Goal: Task Accomplishment & Management: Manage account settings

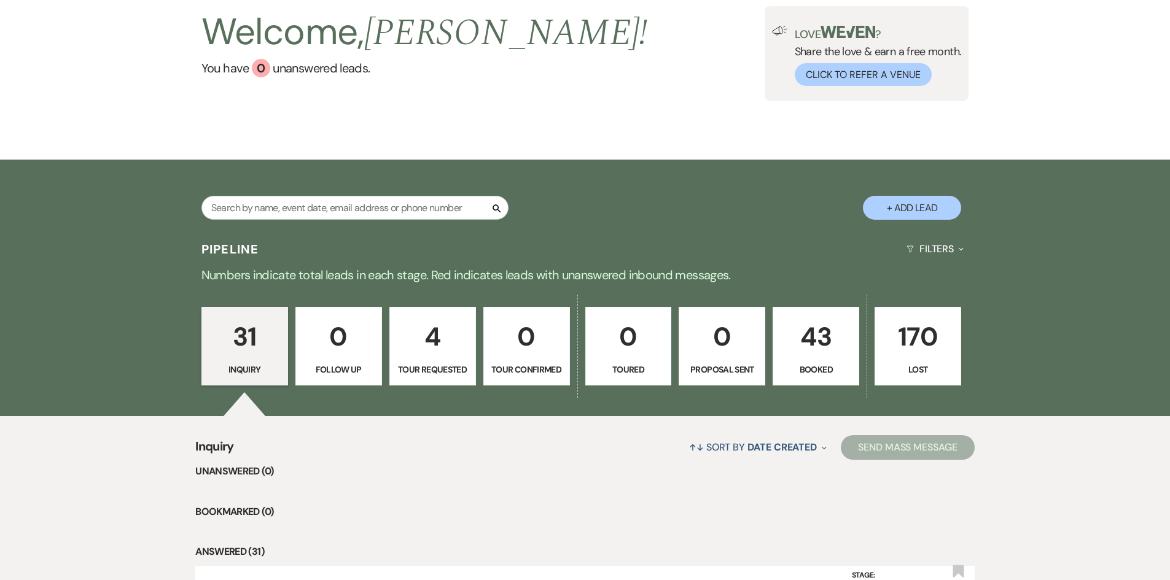
scroll to position [430, 0]
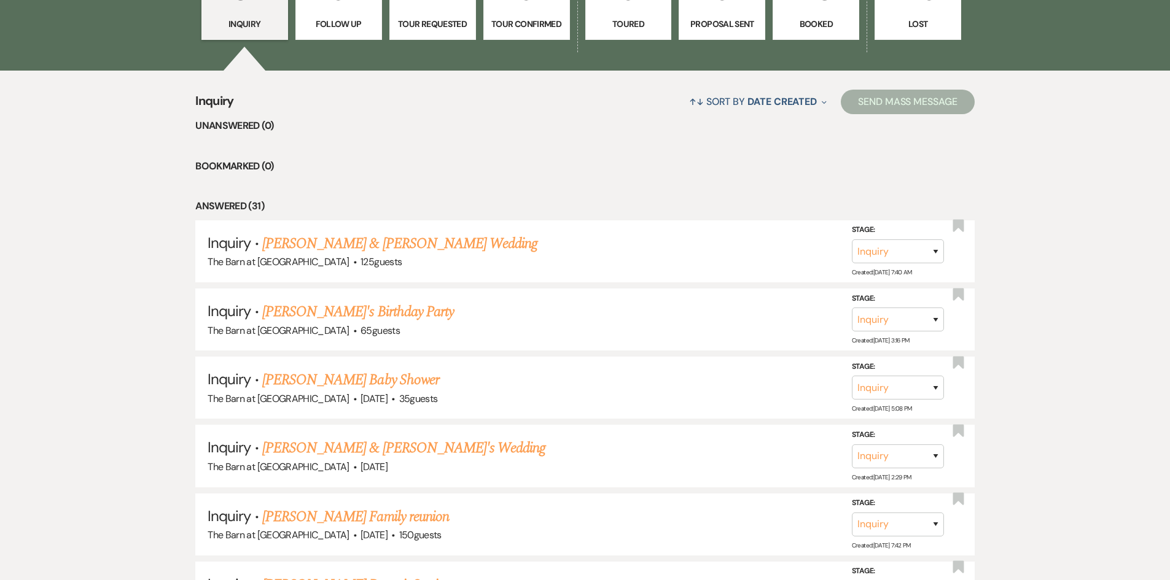
click at [429, 14] on link "4 Tour Requested" at bounding box center [432, 0] width 87 height 79
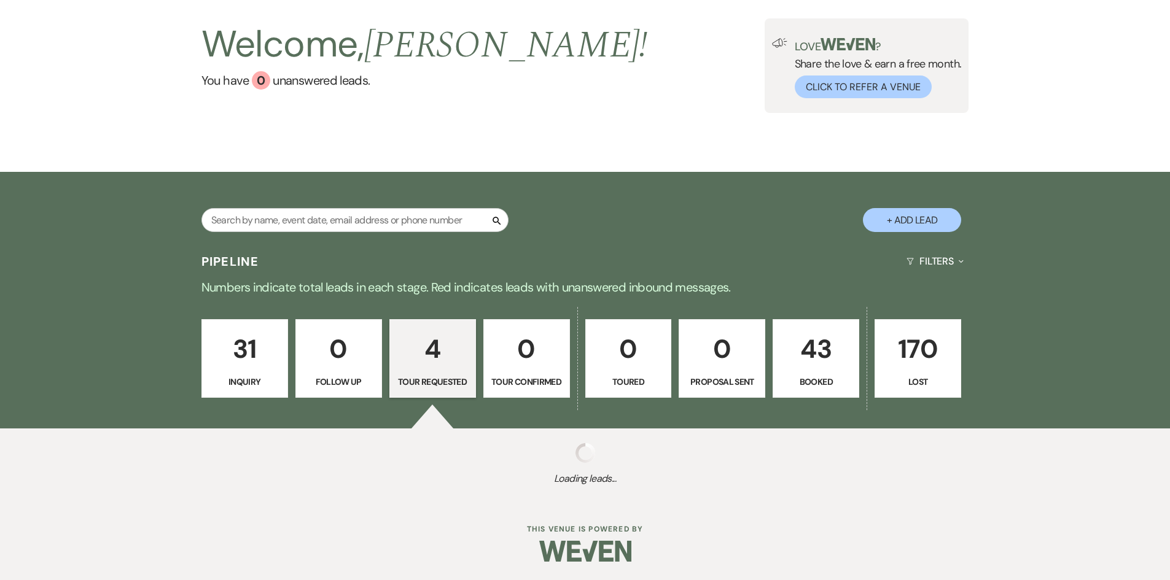
scroll to position [430, 0]
select select "2"
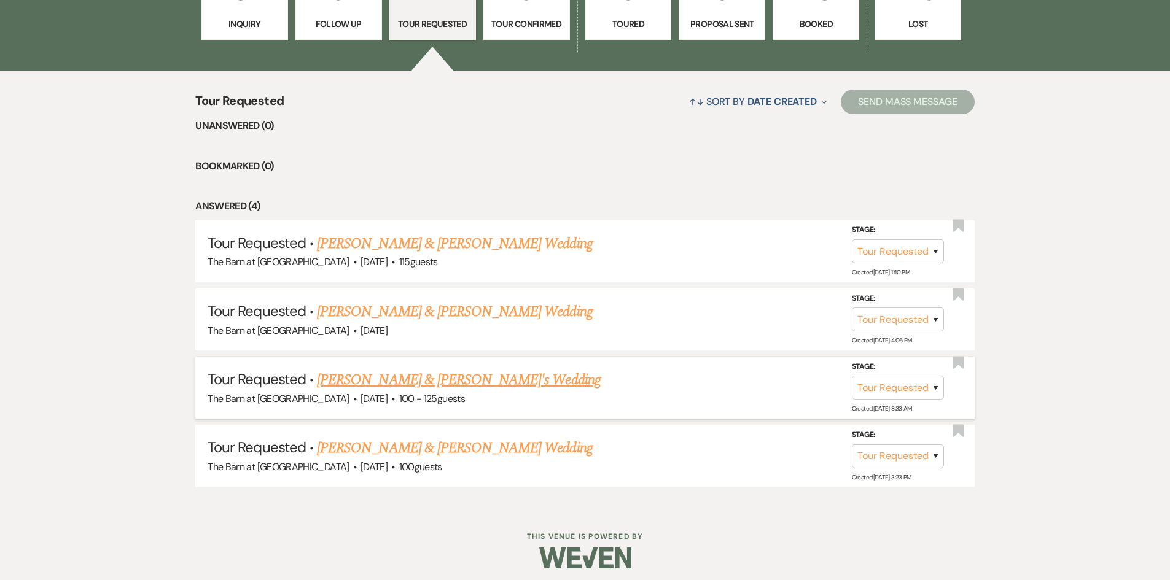
click at [459, 378] on link "Elizabeth LaFrancis & Fiance's Wedding" at bounding box center [459, 380] width 284 height 22
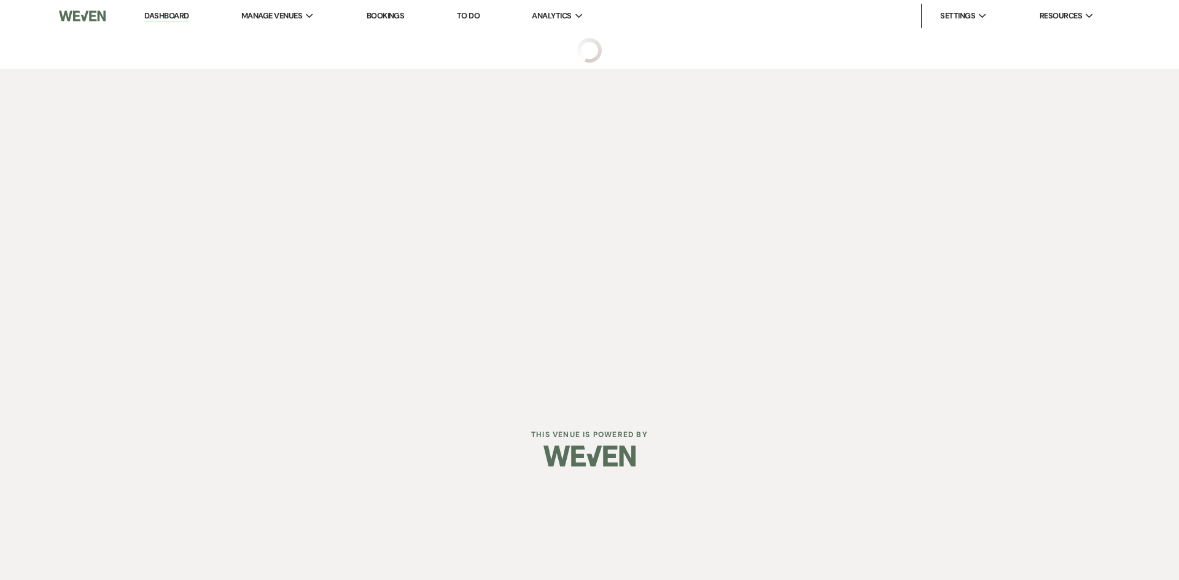
select select "2"
select select "5"
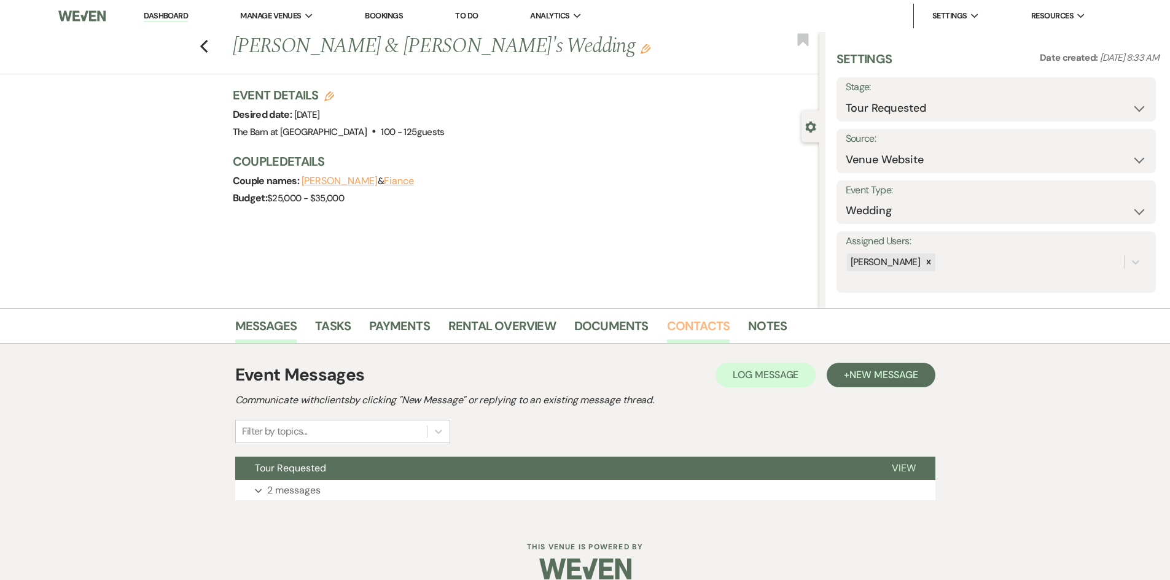
click at [710, 325] on link "Contacts" at bounding box center [698, 329] width 63 height 27
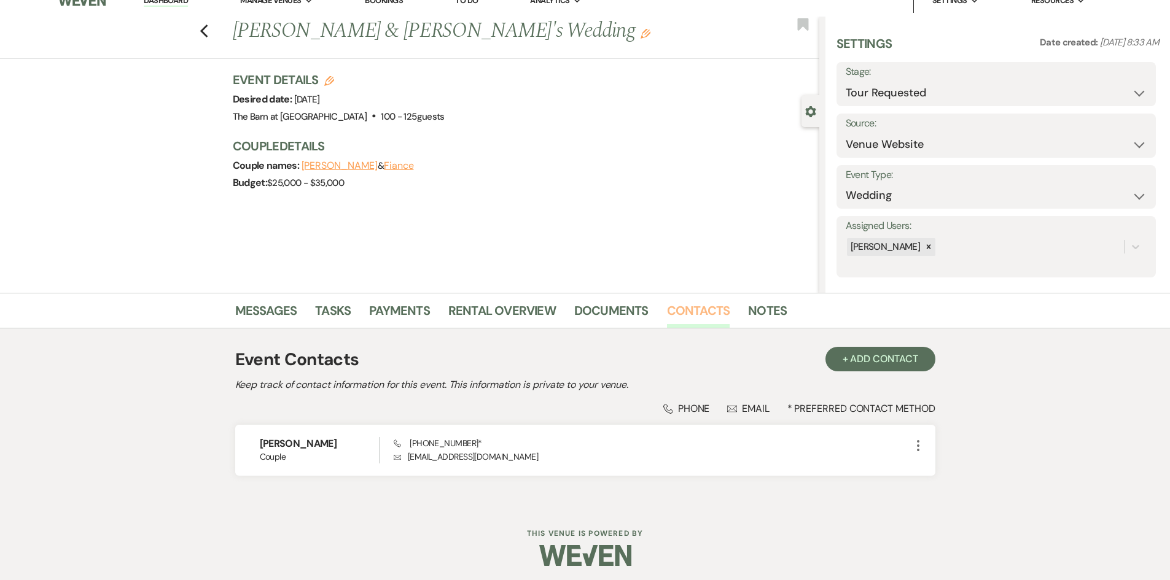
scroll to position [20, 0]
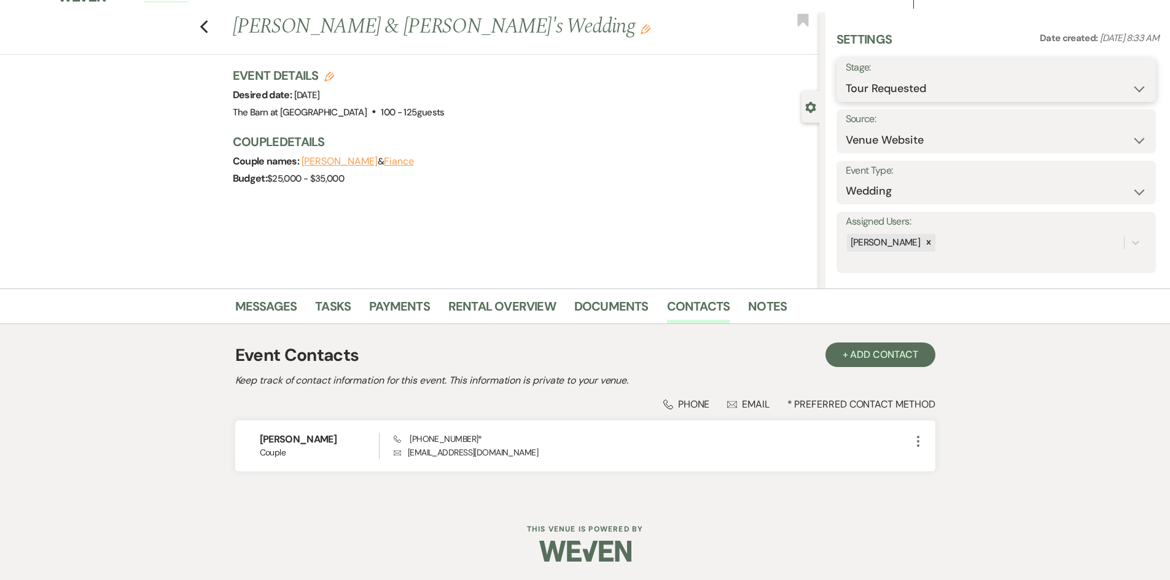
click at [924, 85] on select "Inquiry Follow Up Tour Requested Tour Confirmed Toured Proposal Sent Booked Lost" at bounding box center [995, 89] width 301 height 24
select select "7"
click at [845, 77] on select "Inquiry Follow Up Tour Requested Tour Confirmed Toured Proposal Sent Booked Lost" at bounding box center [995, 89] width 301 height 24
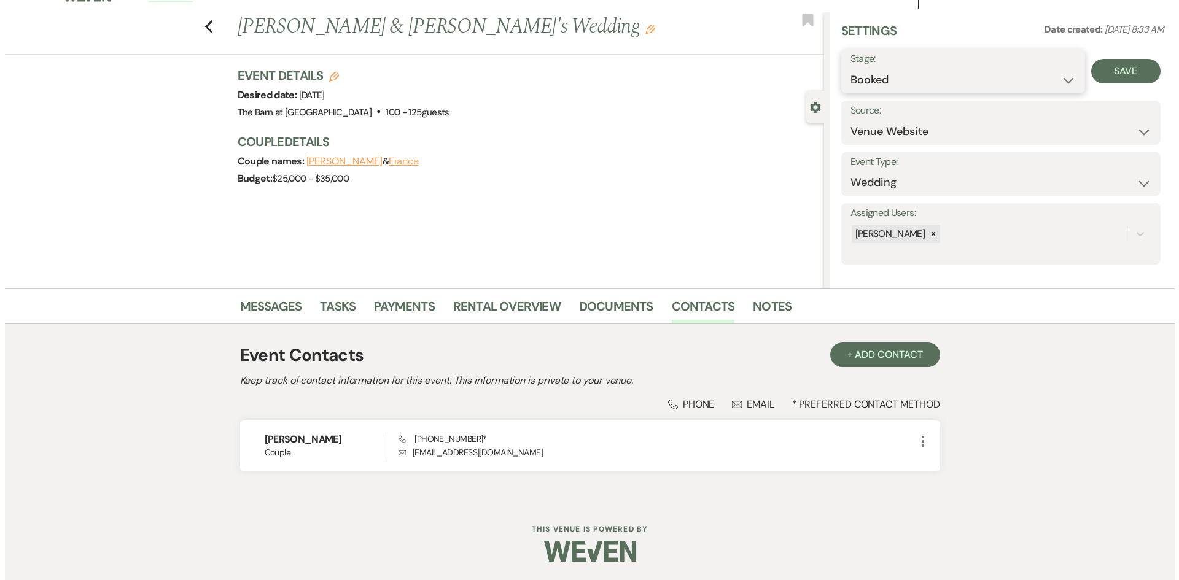
scroll to position [10, 0]
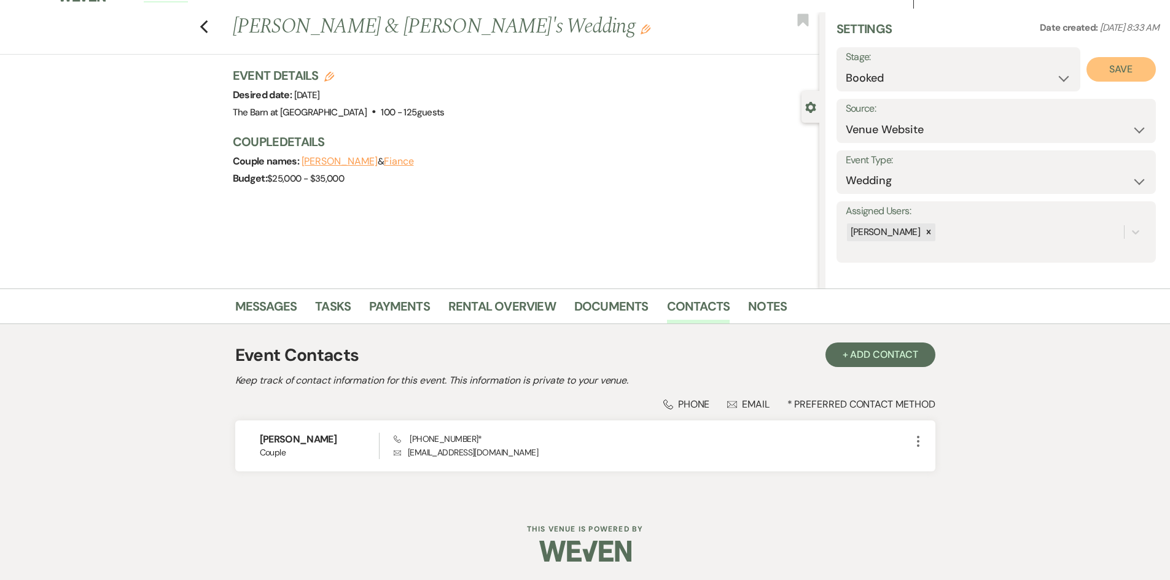
click at [1124, 68] on button "Save" at bounding box center [1120, 69] width 69 height 25
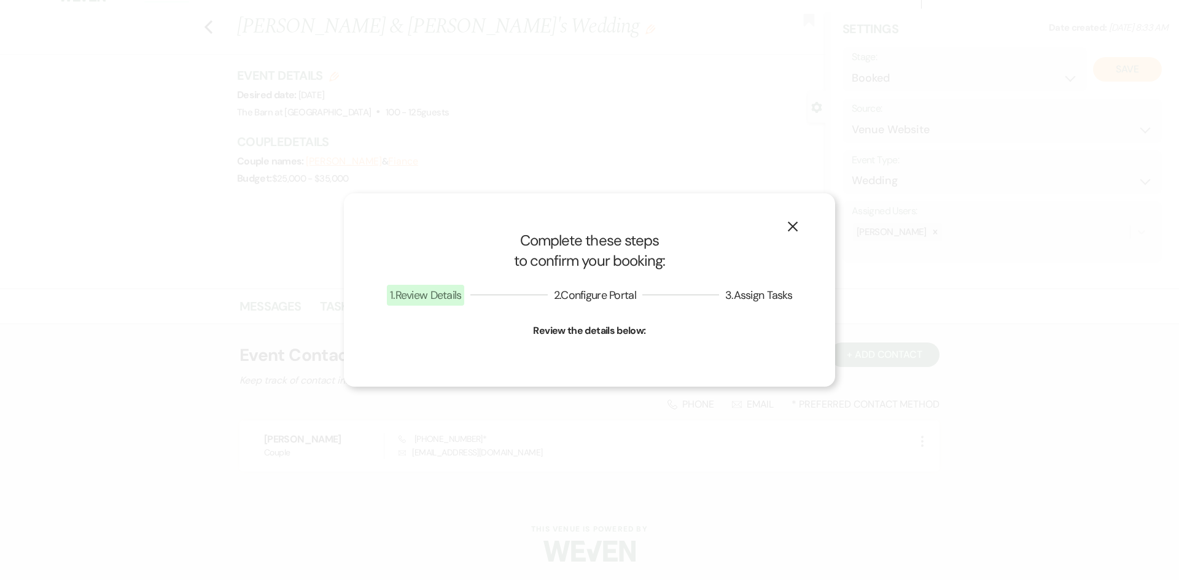
select select "1"
select select "716"
select select "false"
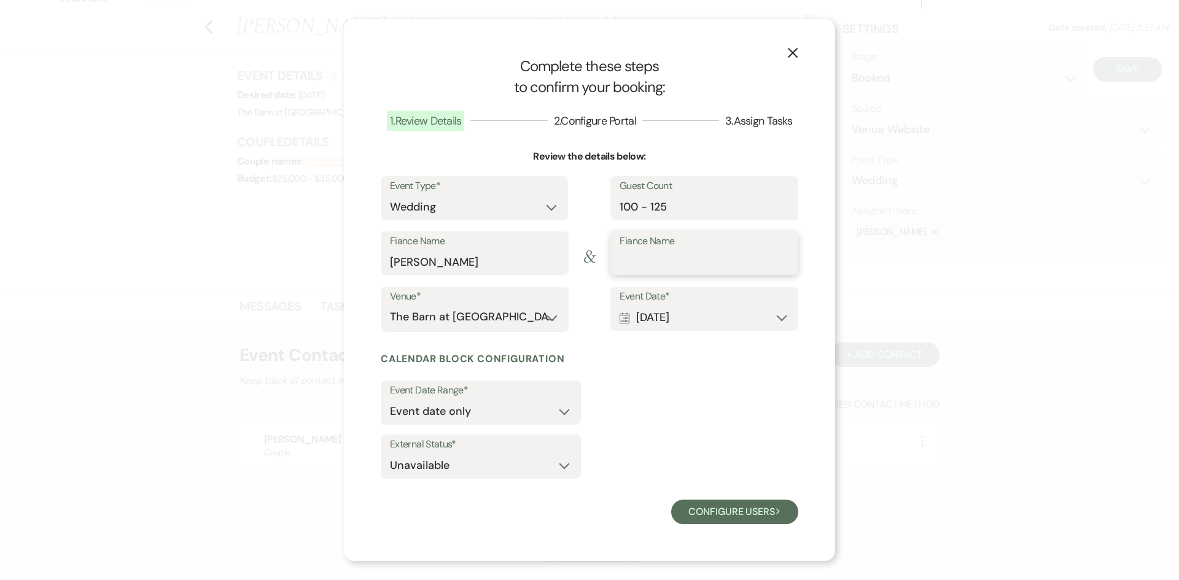
click at [672, 263] on input "Fiance Name" at bounding box center [704, 262] width 169 height 24
type input "J Hyatt"
click at [451, 414] on select "Event date only Event date and" at bounding box center [481, 412] width 182 height 24
click at [448, 461] on select "Available Unavailable" at bounding box center [481, 466] width 182 height 24
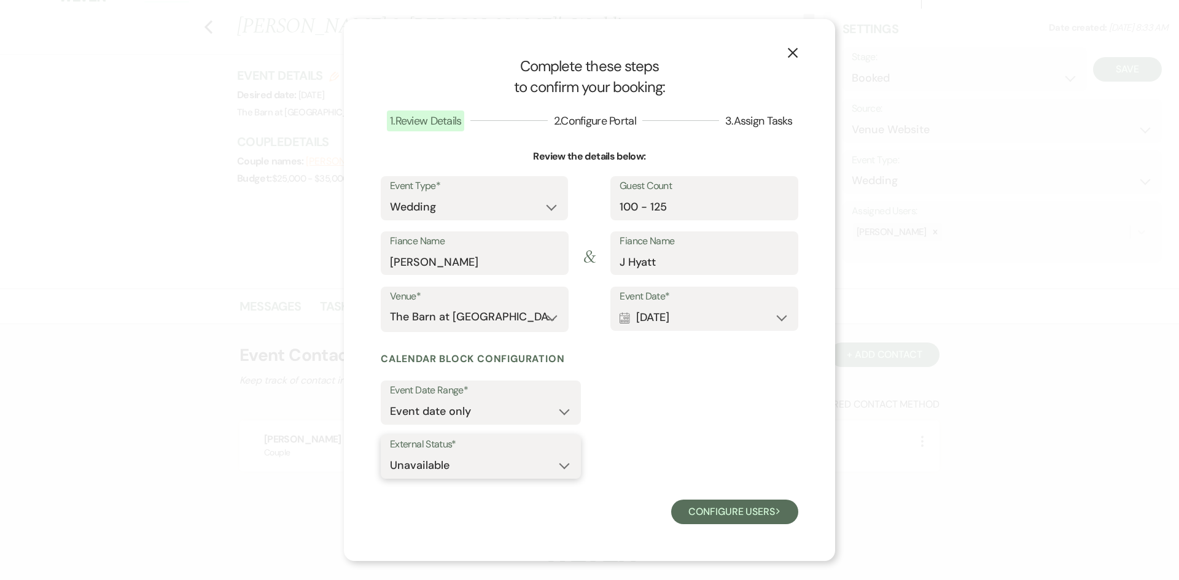
click at [448, 461] on select "Available Unavailable" at bounding box center [481, 466] width 182 height 24
click at [732, 507] on button "Configure users Next" at bounding box center [734, 512] width 127 height 25
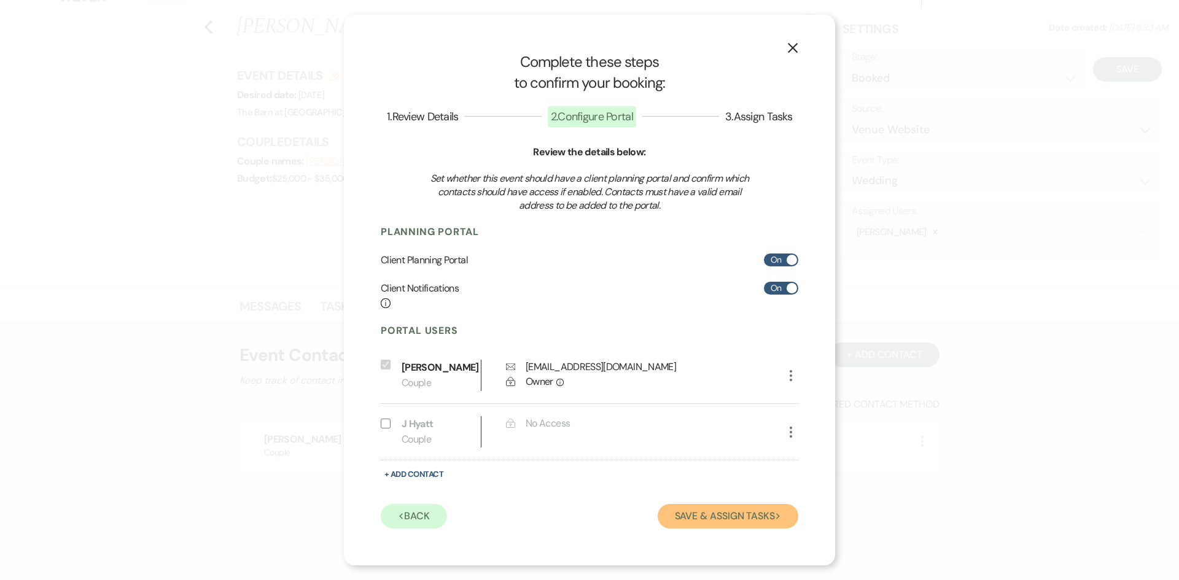
click at [731, 522] on button "Save & Assign Tasks Next" at bounding box center [728, 516] width 141 height 25
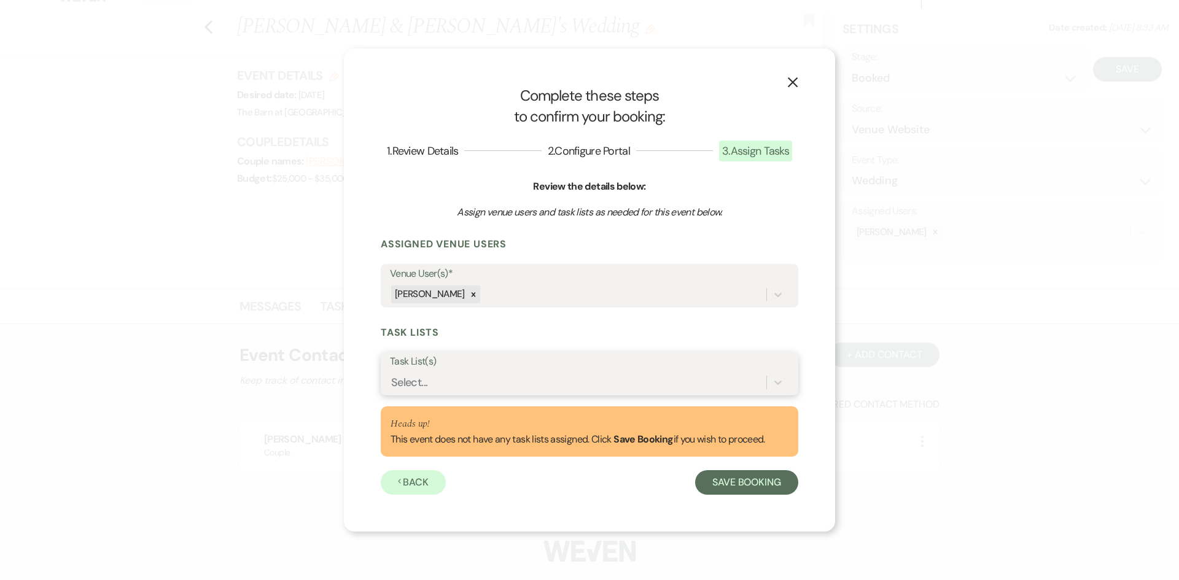
click at [474, 375] on div "Select..." at bounding box center [578, 381] width 376 height 21
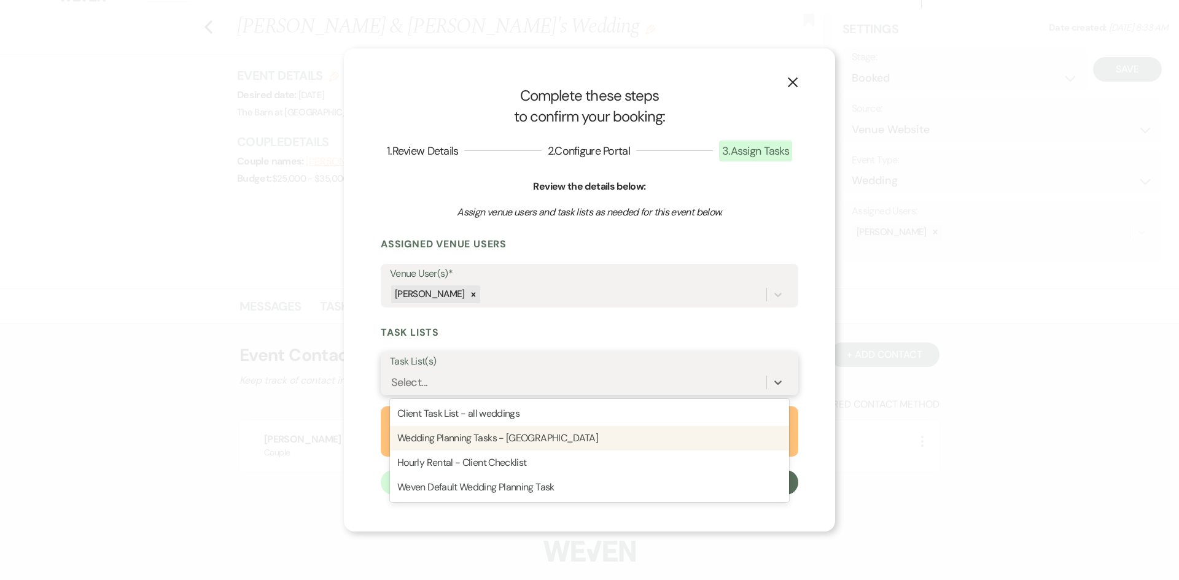
click at [483, 437] on div "Wedding Planning Tasks - Sandcastle" at bounding box center [589, 438] width 399 height 25
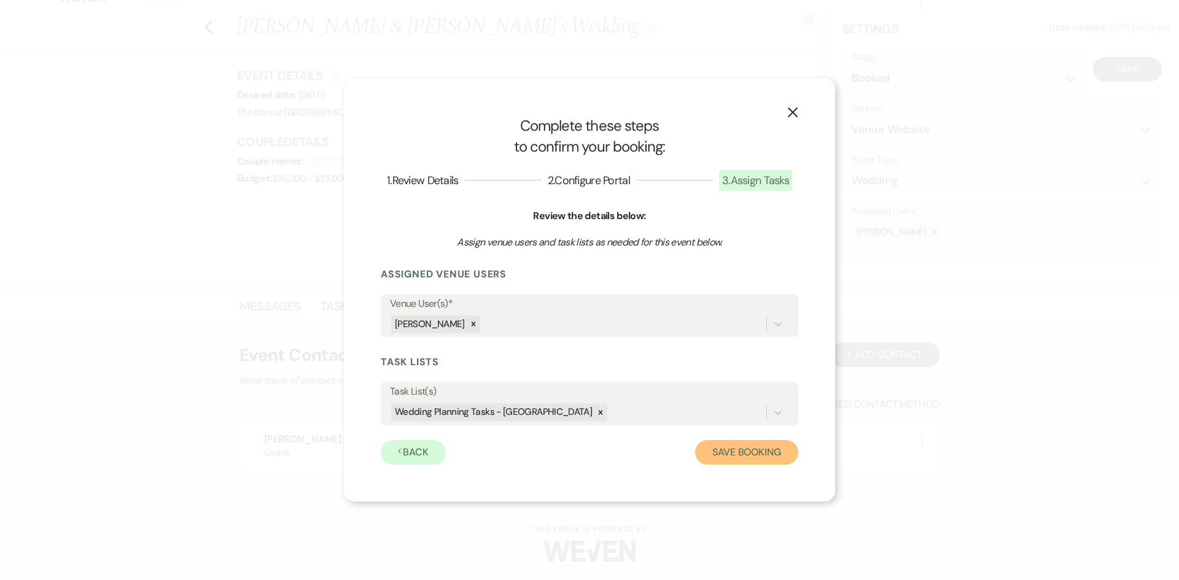
click at [726, 456] on button "Save Booking" at bounding box center [746, 452] width 103 height 25
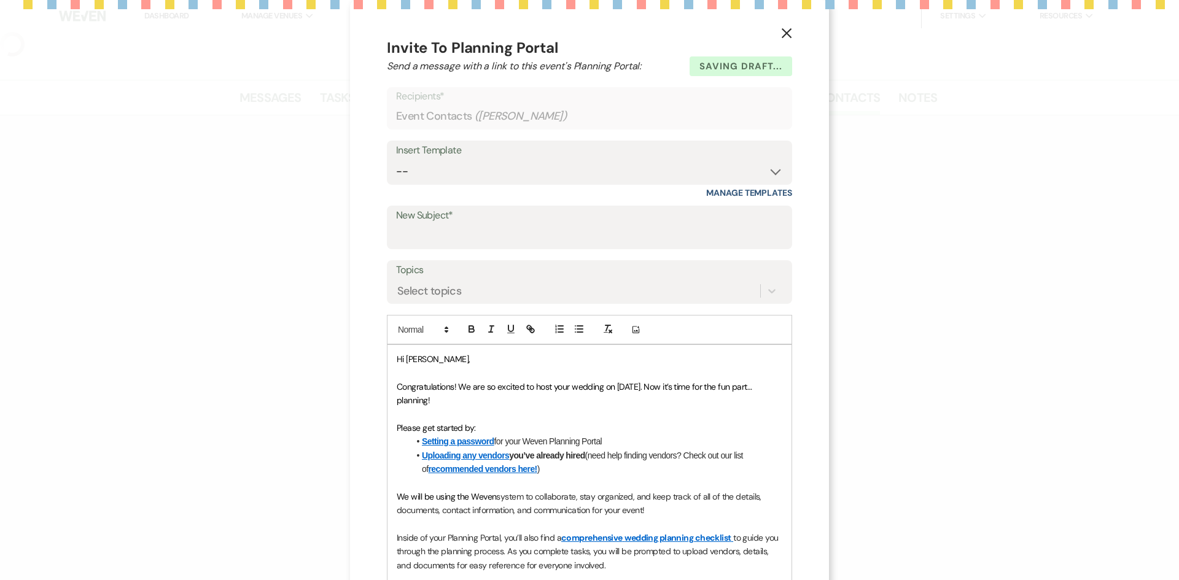
select select "5"
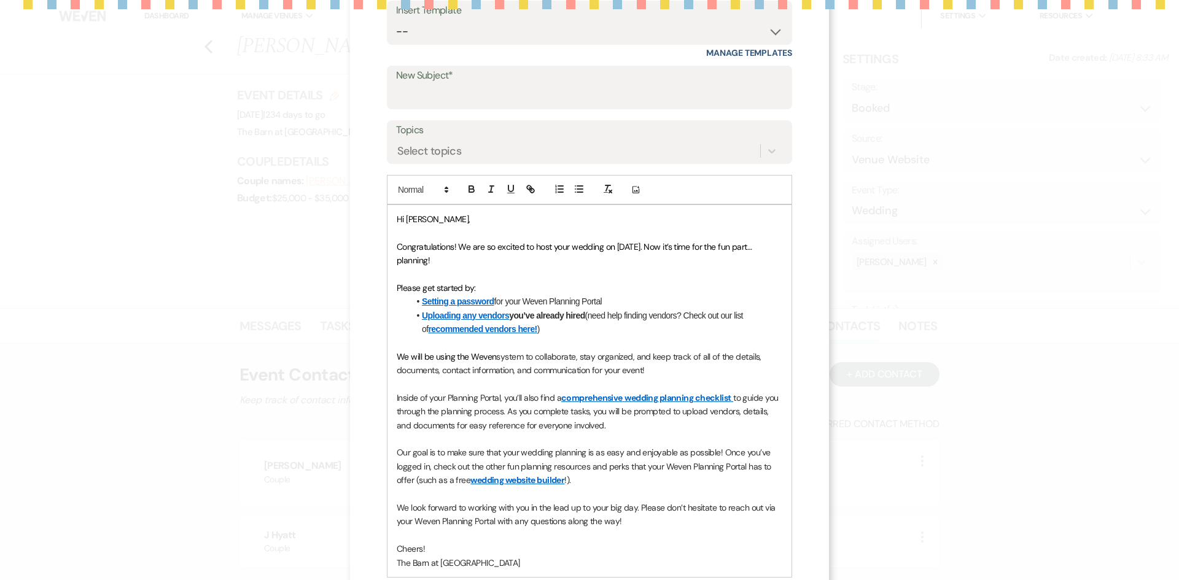
scroll to position [164, 0]
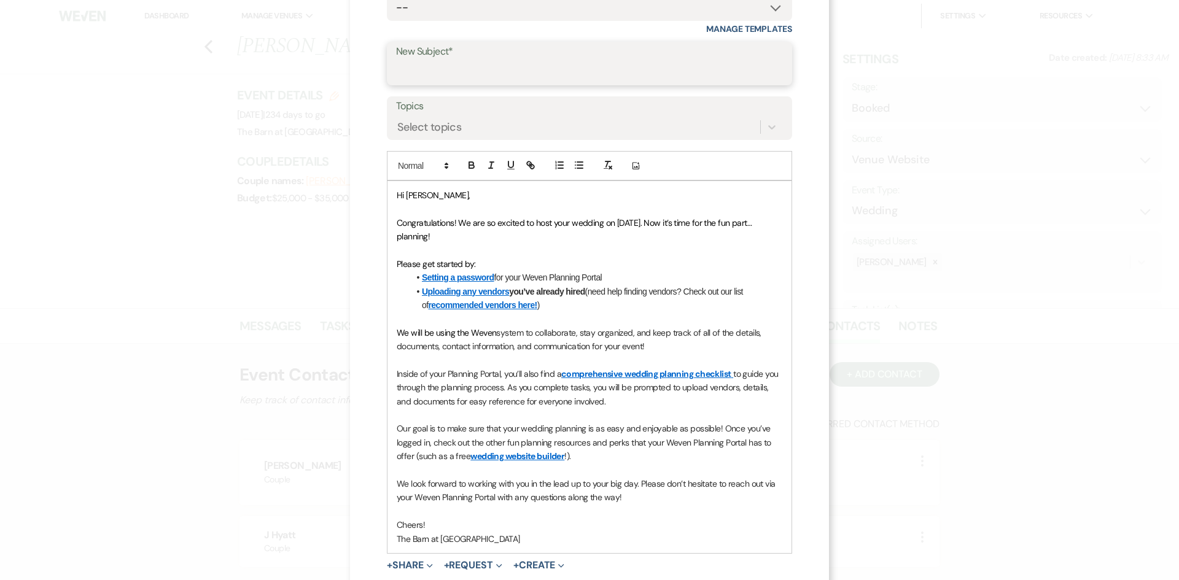
click at [438, 71] on input "New Subject*" at bounding box center [589, 72] width 387 height 24
type input "Welcome to the Weven portal for your Sandcastle wedding!"
click at [552, 309] on li "Uploading any vendors you’ve already hired (need help finding vendors? Check ou…" at bounding box center [595, 299] width 373 height 28
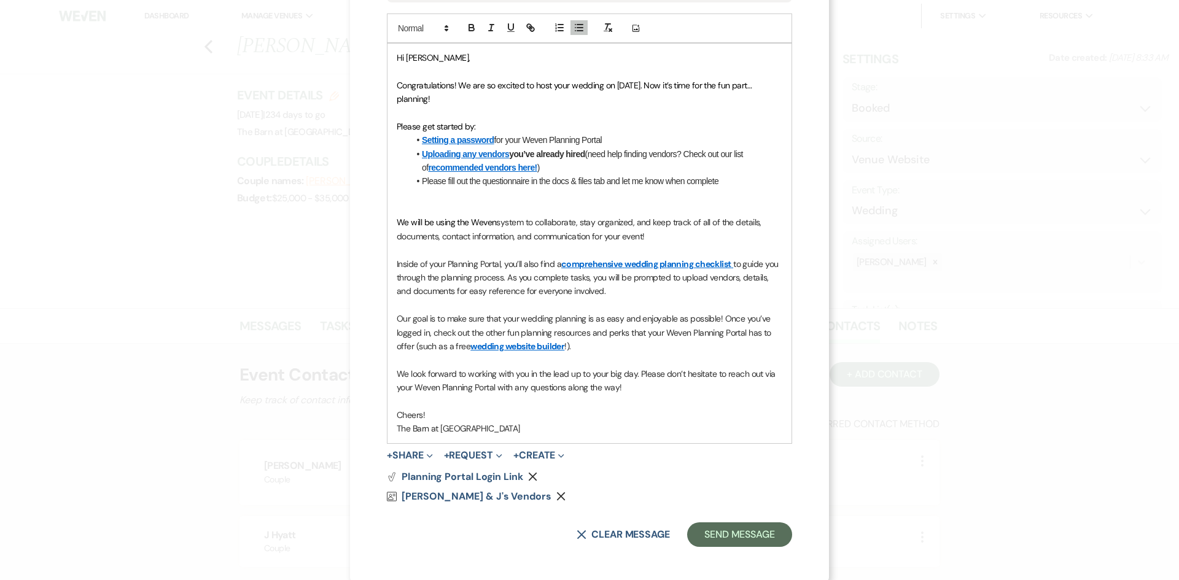
scroll to position [305, 0]
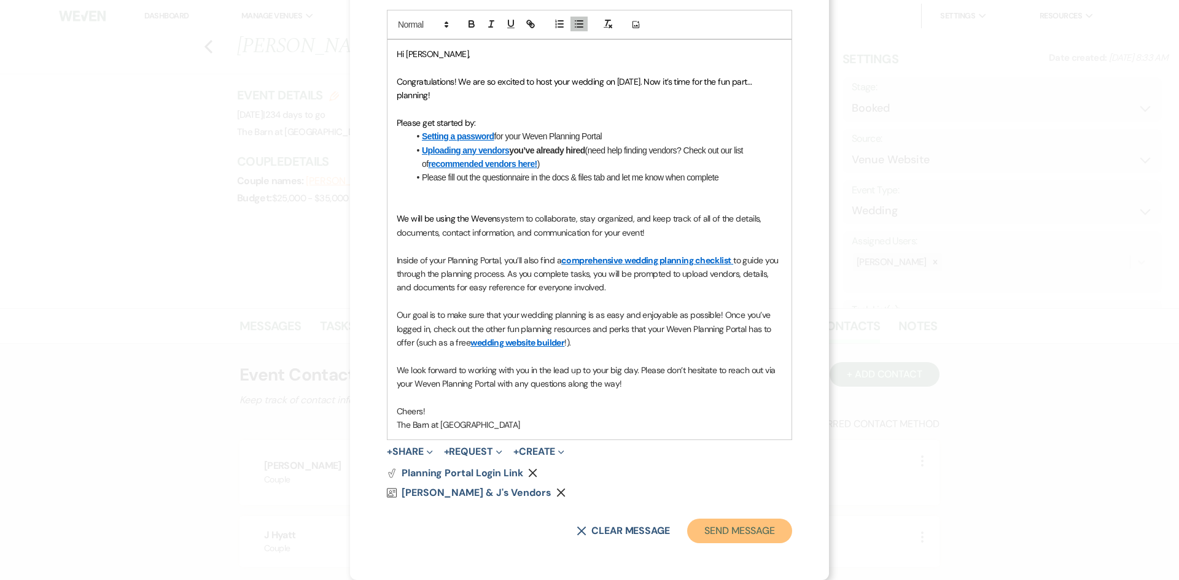
click at [742, 534] on button "Send Message" at bounding box center [739, 531] width 105 height 25
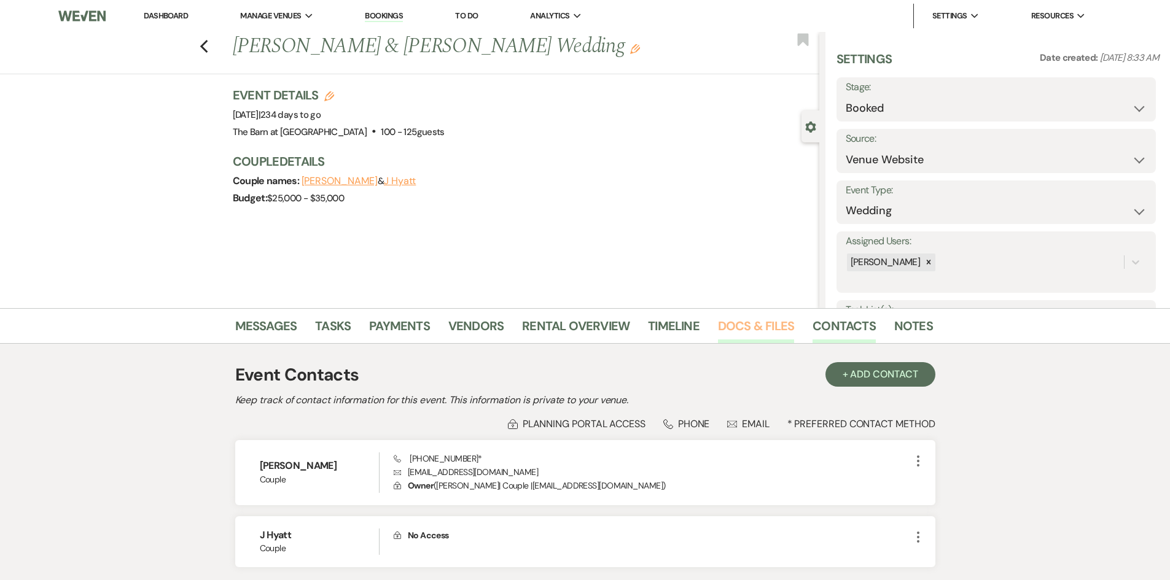
drag, startPoint x: 761, startPoint y: 330, endPoint x: 760, endPoint y: 340, distance: 9.9
click at [760, 330] on link "Docs & Files" at bounding box center [756, 329] width 76 height 27
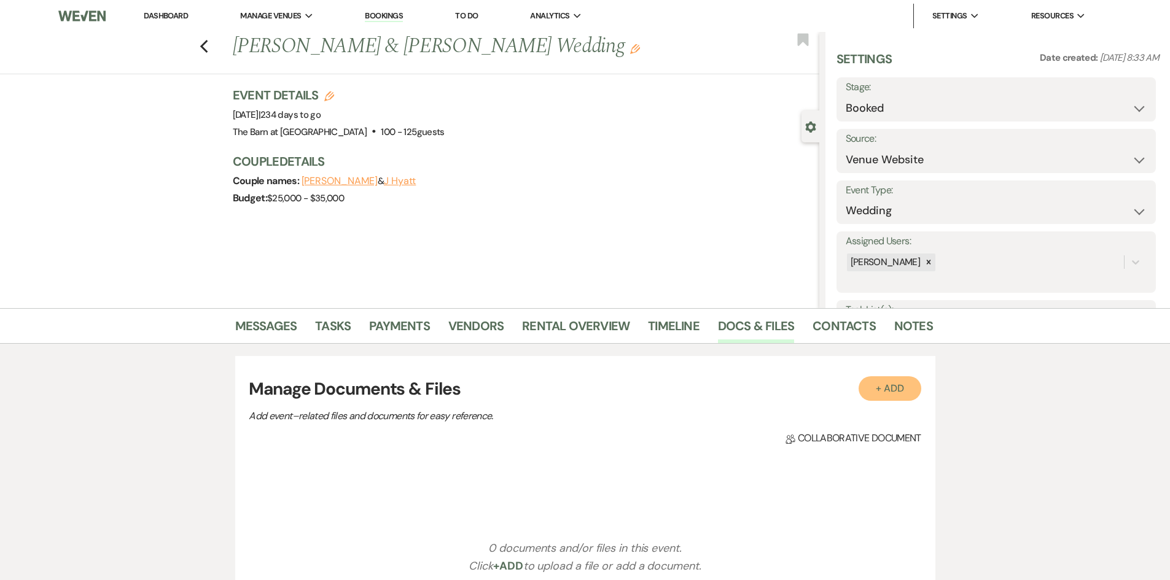
click at [887, 389] on button "+ Add" at bounding box center [889, 388] width 63 height 25
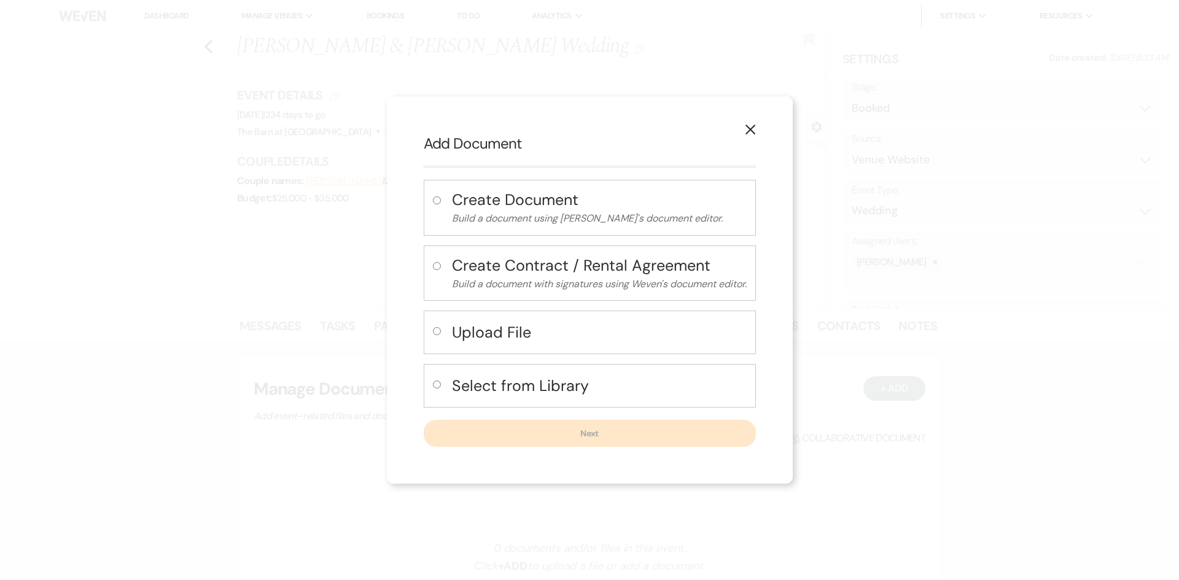
click at [502, 386] on h4 "Select from Library" at bounding box center [599, 385] width 295 height 21
radio input "true"
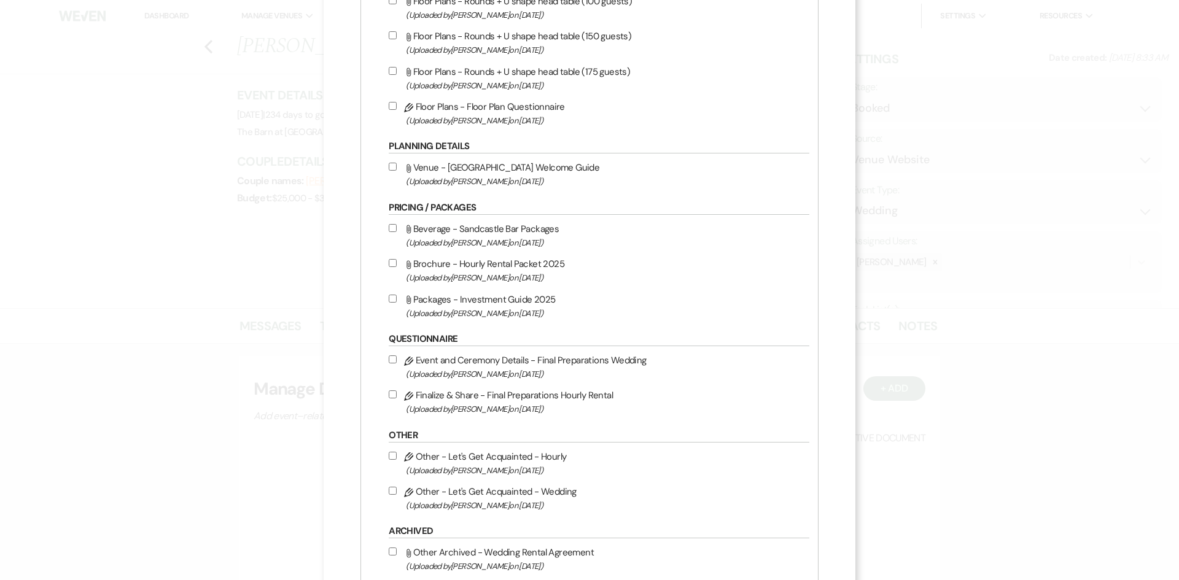
scroll to position [1228, 0]
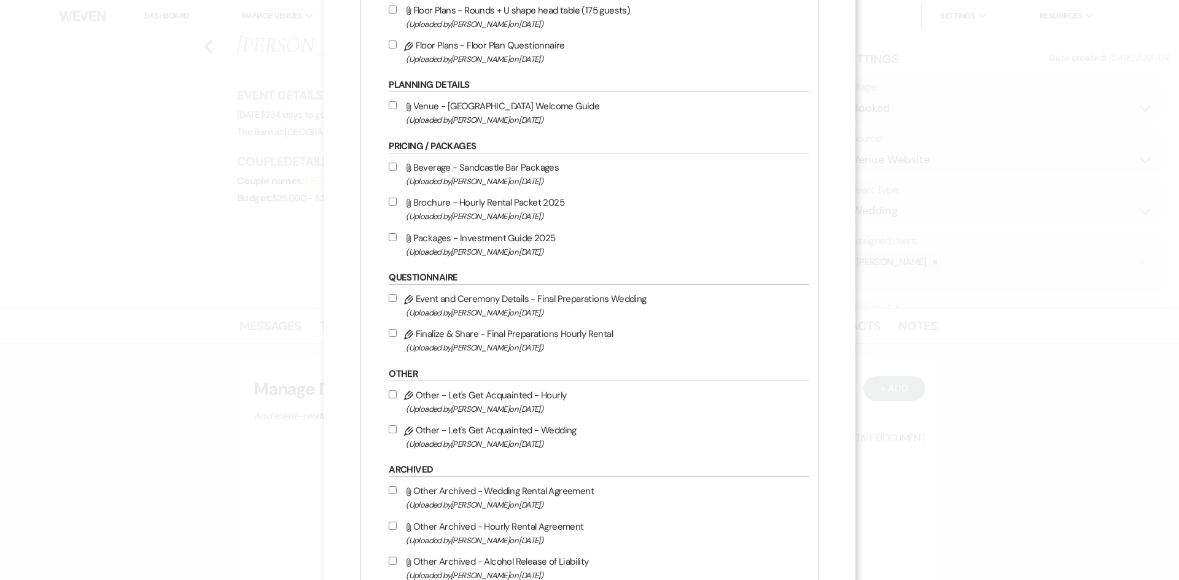
click at [491, 434] on label "Pencil Other - Let's Get Acquainted - Wedding (Uploaded by Sebron Dixon on Sep …" at bounding box center [596, 436] width 414 height 29
click at [397, 433] on input "Pencil Other - Let's Get Acquainted - Wedding (Uploaded by Sebron Dixon on Sep …" at bounding box center [393, 429] width 8 height 8
checkbox input "true"
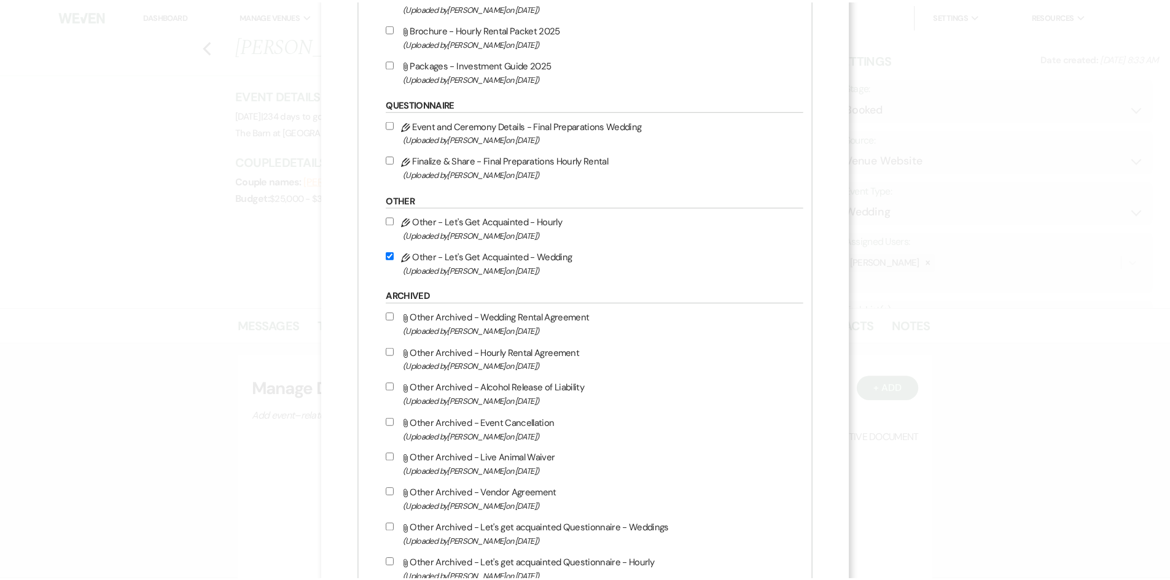
scroll to position [1532, 0]
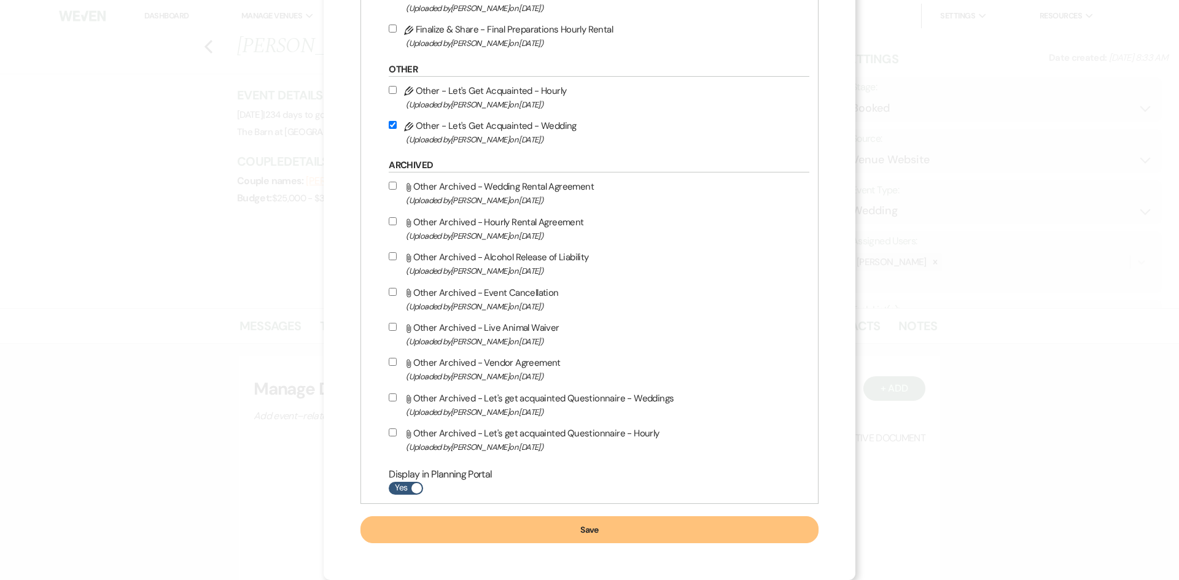
click at [541, 530] on button "Save" at bounding box center [589, 529] width 458 height 27
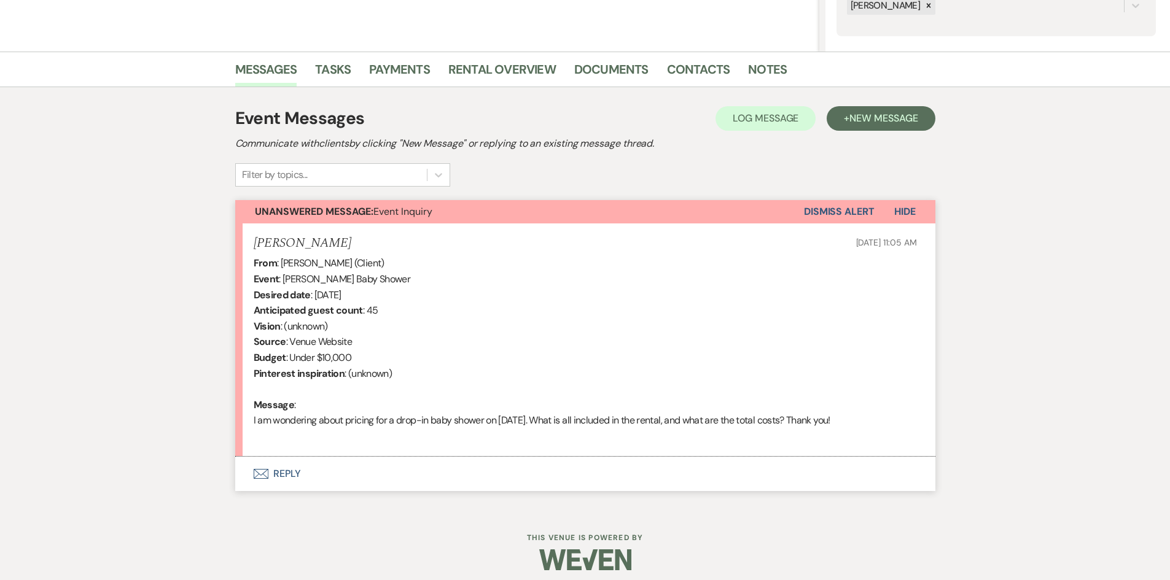
click at [286, 468] on button "Envelope Reply" at bounding box center [585, 474] width 700 height 34
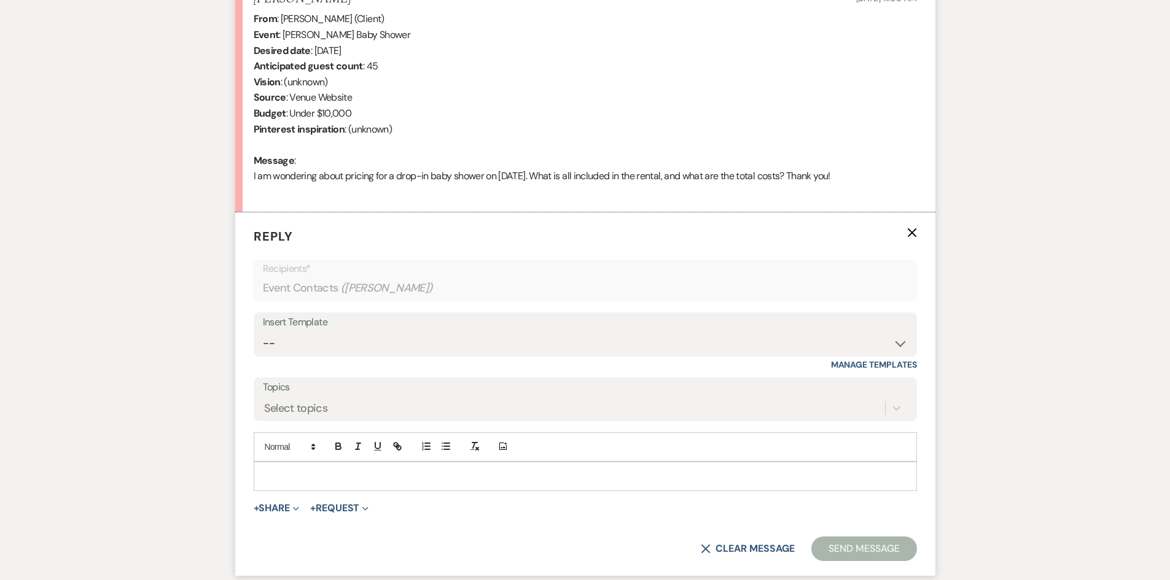
scroll to position [502, 0]
click at [349, 333] on select "-- Tour Request Response Follow Up Hourly rental initial reply Initial Wedding …" at bounding box center [585, 342] width 645 height 24
select select "3222"
click at [263, 330] on select "-- Tour Request Response Follow Up Hourly rental initial reply Initial Wedding …" at bounding box center [585, 342] width 645 height 24
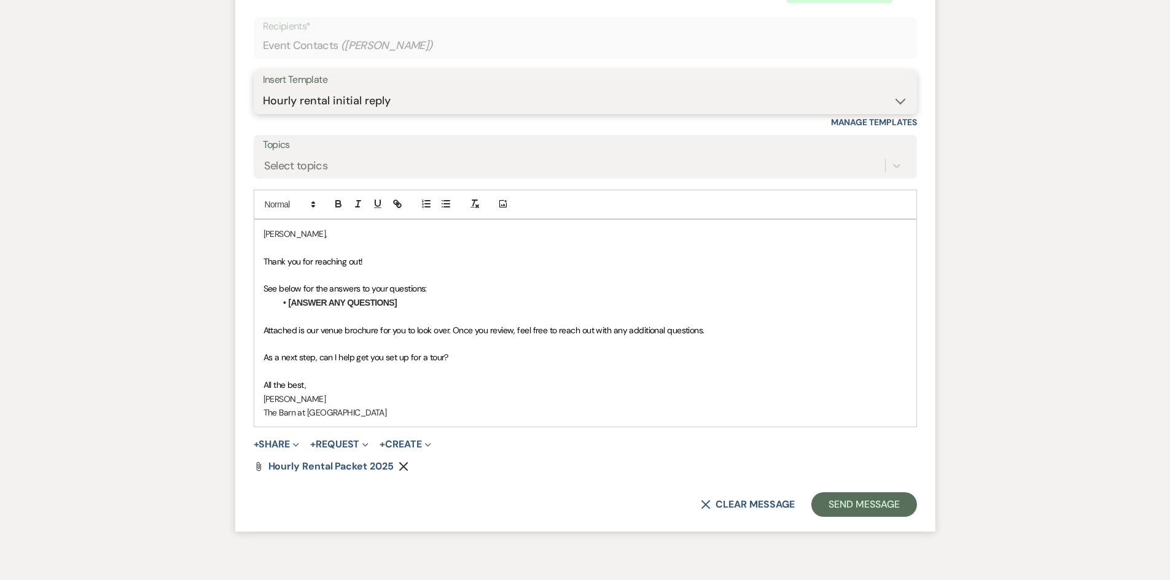
scroll to position [748, 0]
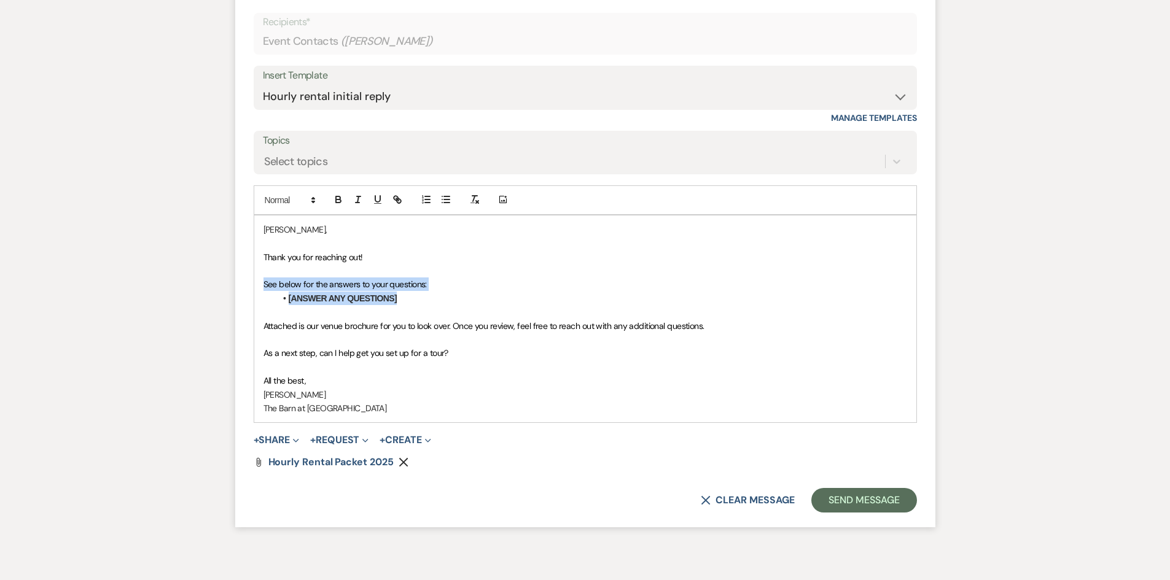
drag, startPoint x: 413, startPoint y: 299, endPoint x: 211, endPoint y: 284, distance: 203.2
click at [211, 284] on div "Messages Tasks Payments Rental Overview Documents Contacts Notes Event Messages…" at bounding box center [585, 60] width 1170 height 1000
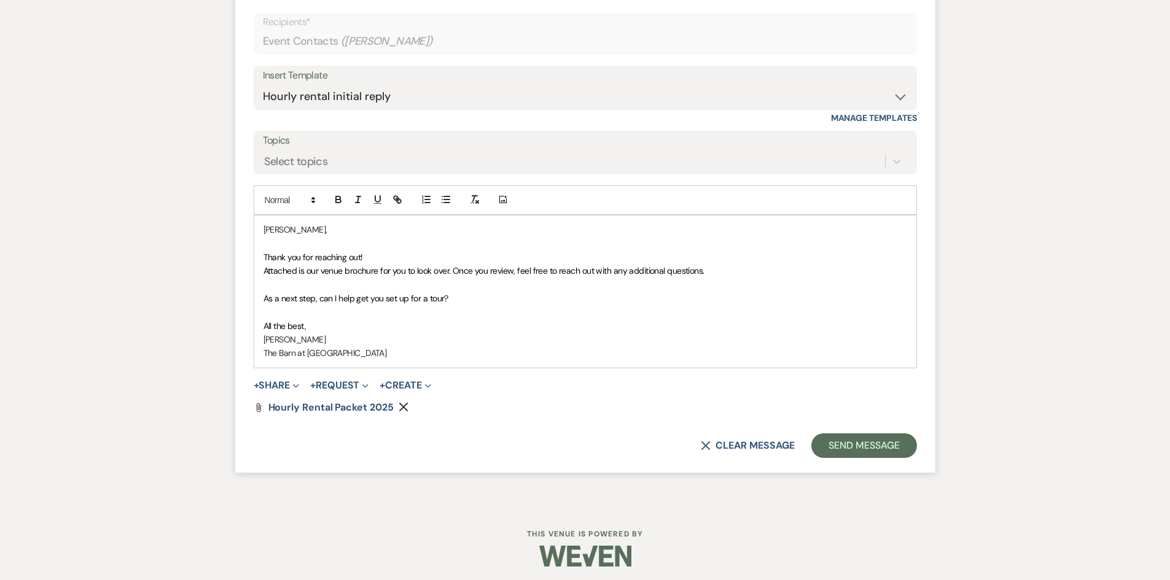
scroll to position [739, 0]
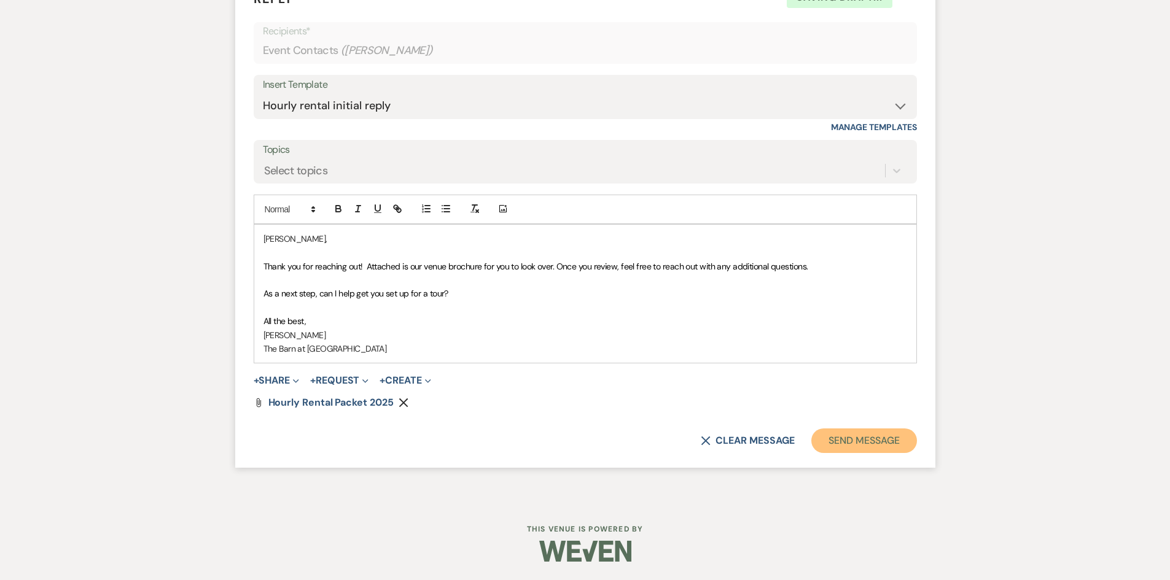
click at [880, 443] on button "Send Message" at bounding box center [863, 441] width 105 height 25
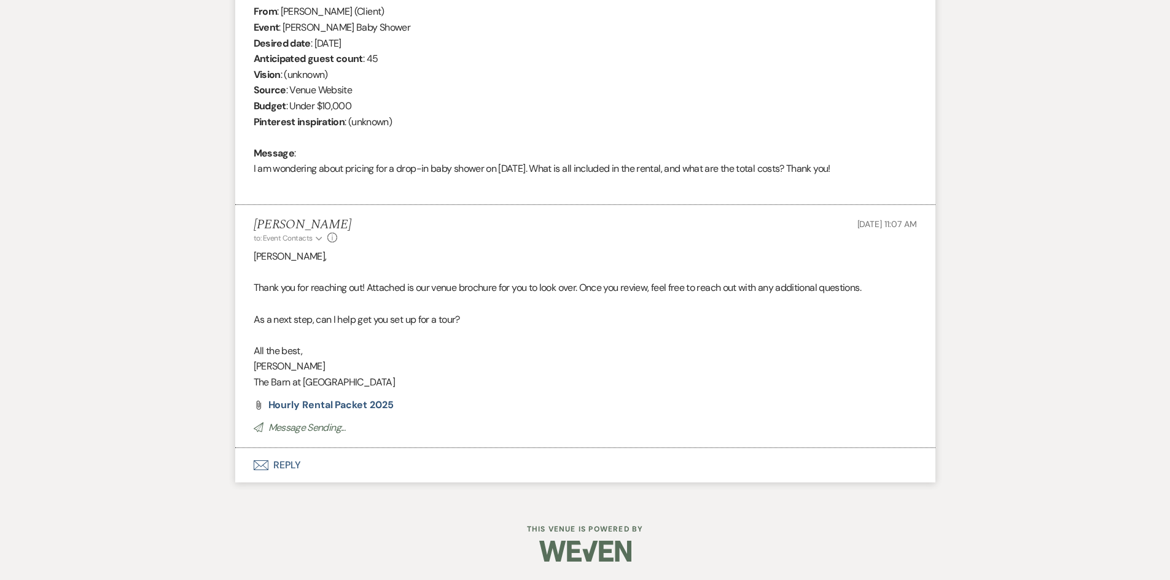
scroll to position [508, 0]
